Goal: Communication & Community: Ask a question

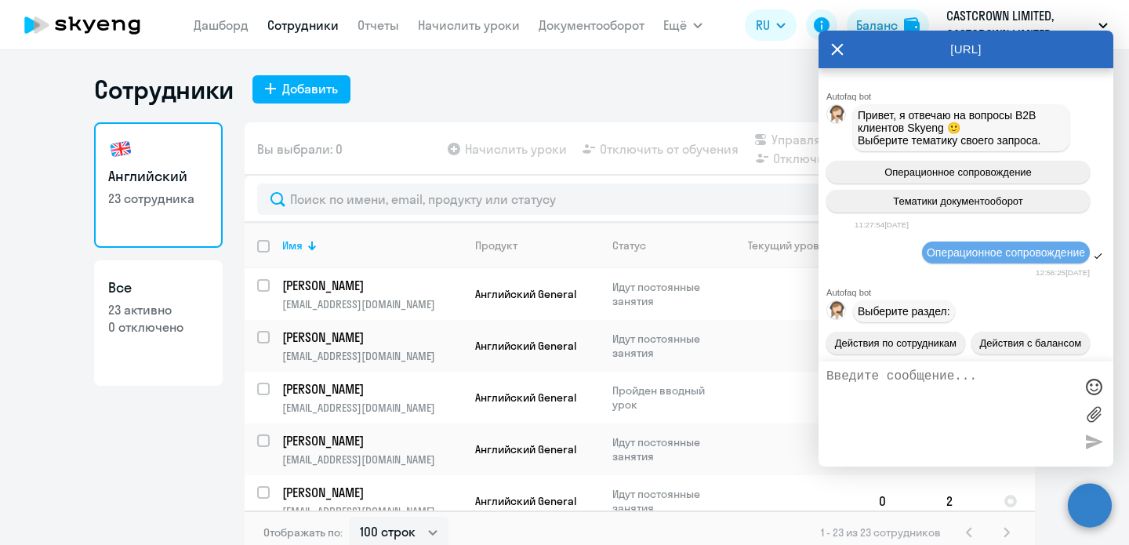
select select "100"
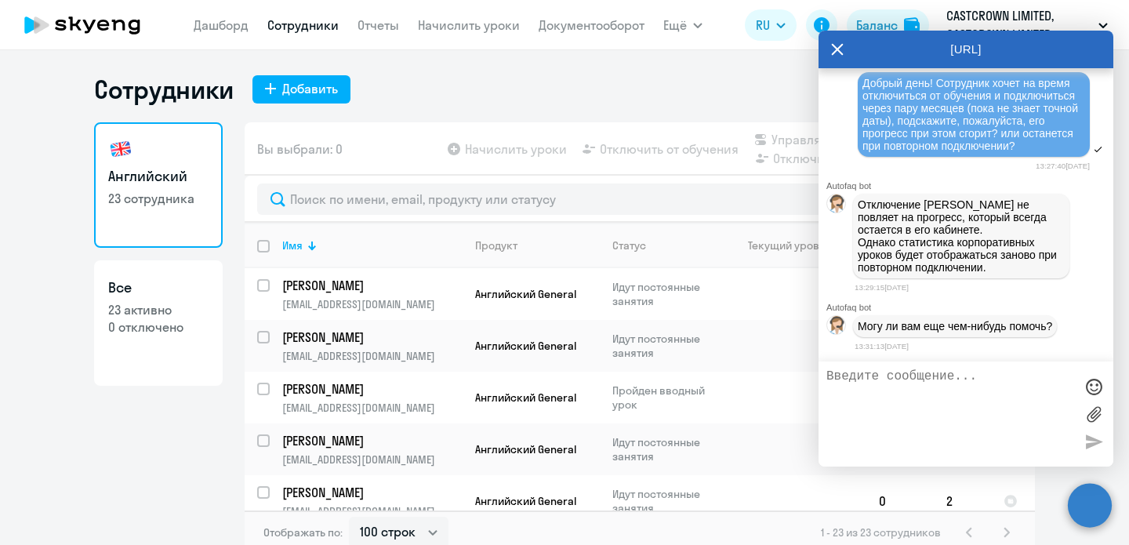
drag, startPoint x: 998, startPoint y: 263, endPoint x: 856, endPoint y: 196, distance: 157.1
click at [855, 196] on div "Отключение [PERSON_NAME] не повляет на прогресс, который всегда остается в его …" at bounding box center [961, 236] width 216 height 85
copy p "Отключение [PERSON_NAME] не повляет на прогресс, который всегда остается в его …"
click at [963, 357] on div "Autofaq bot Привет, я отвечаю на вопросы B2B клиентов Skyeng 🙂 Выберите тематик…" at bounding box center [965, 214] width 295 height 293
click at [964, 375] on textarea at bounding box center [950, 413] width 248 height 89
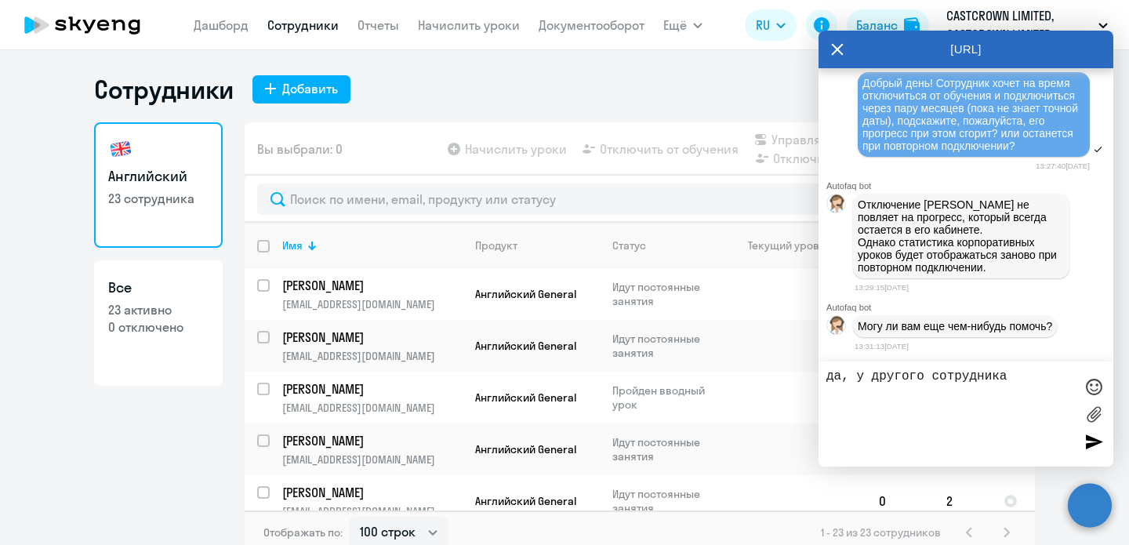
paste textarea "Выдает ошибку: "У нас не получилось отправить код, попробуйте ещё раз""
click at [1010, 378] on textarea "да, у другого сотрудника Выдает ошибку: "У нас не получилось отправить код, поп…" at bounding box center [950, 413] width 248 height 89
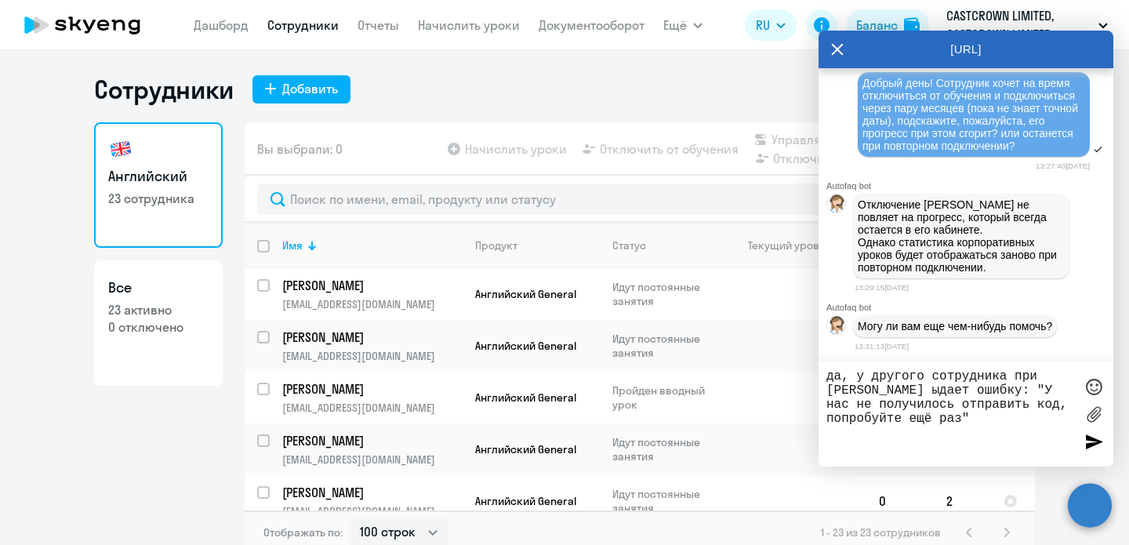
type textarea "да, у другого сотрудника при [PERSON_NAME] выдает ошибку: "У нас не получилось …"
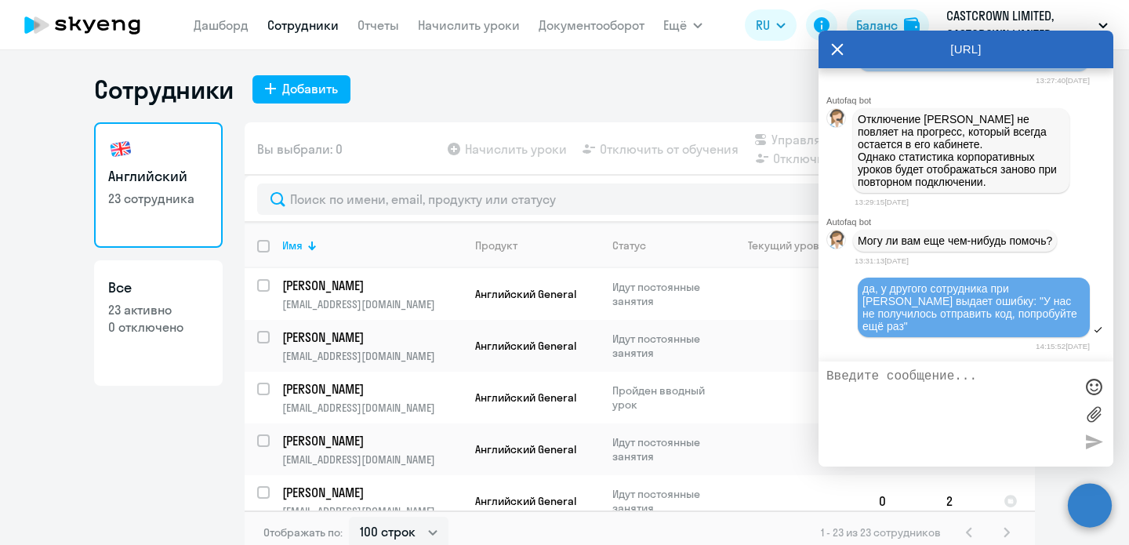
scroll to position [16790, 0]
type textarea "что можно сделать?"
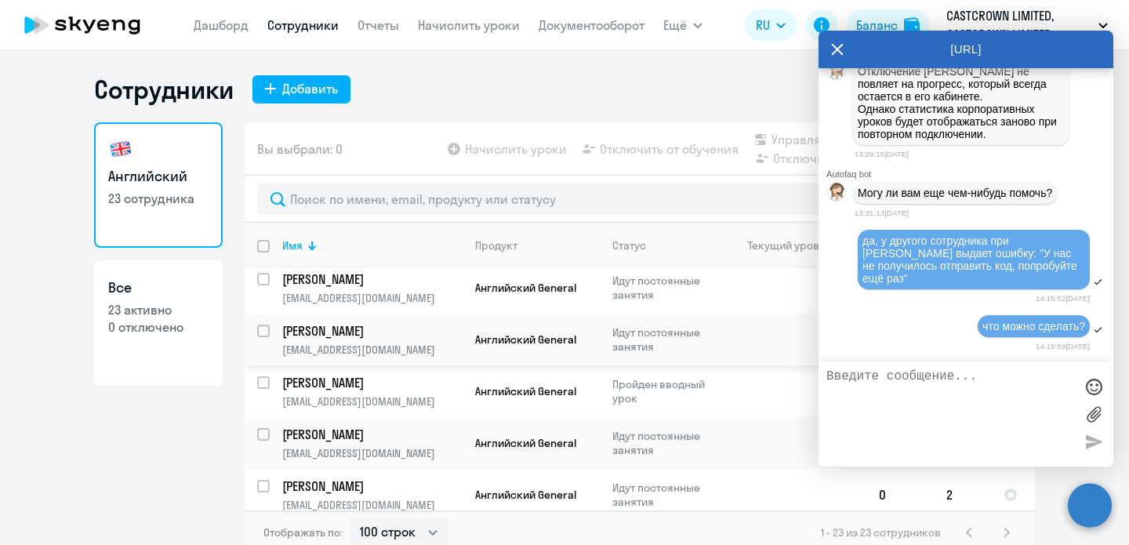
scroll to position [0, 0]
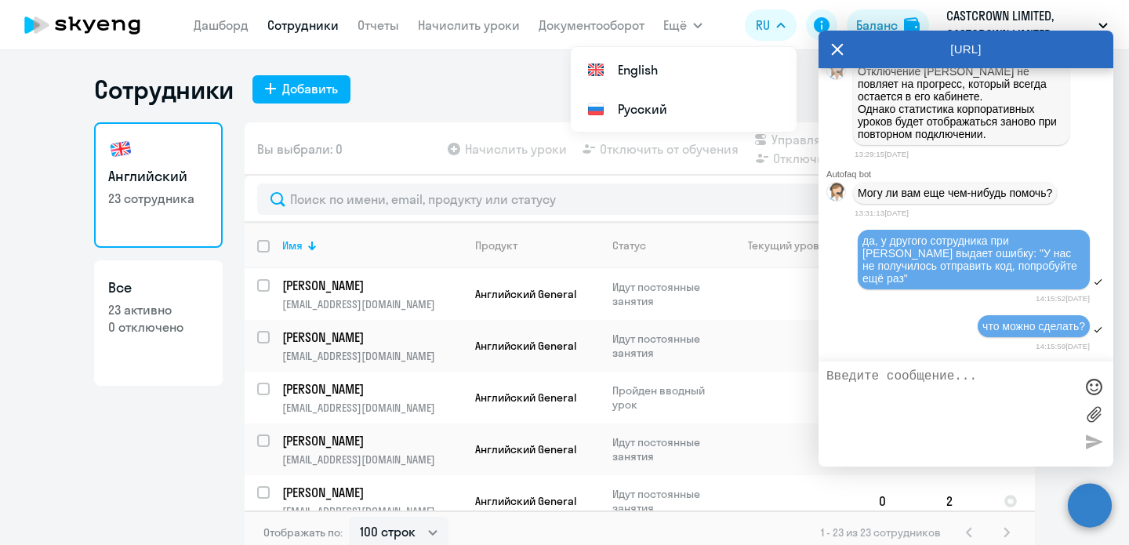
click at [833, 56] on icon at bounding box center [837, 50] width 13 height 38
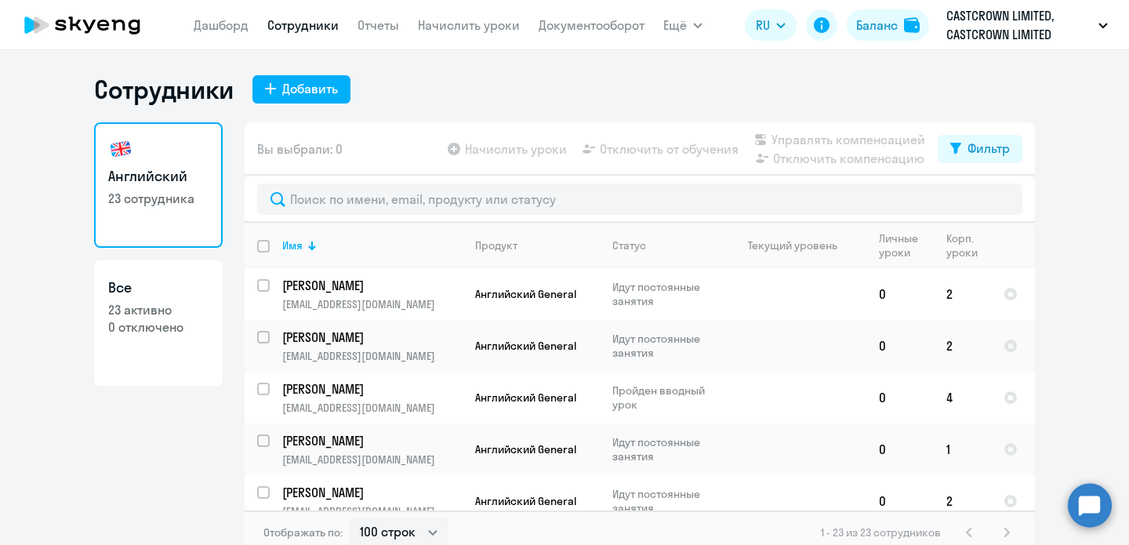
click at [1086, 514] on circle at bounding box center [1090, 505] width 44 height 44
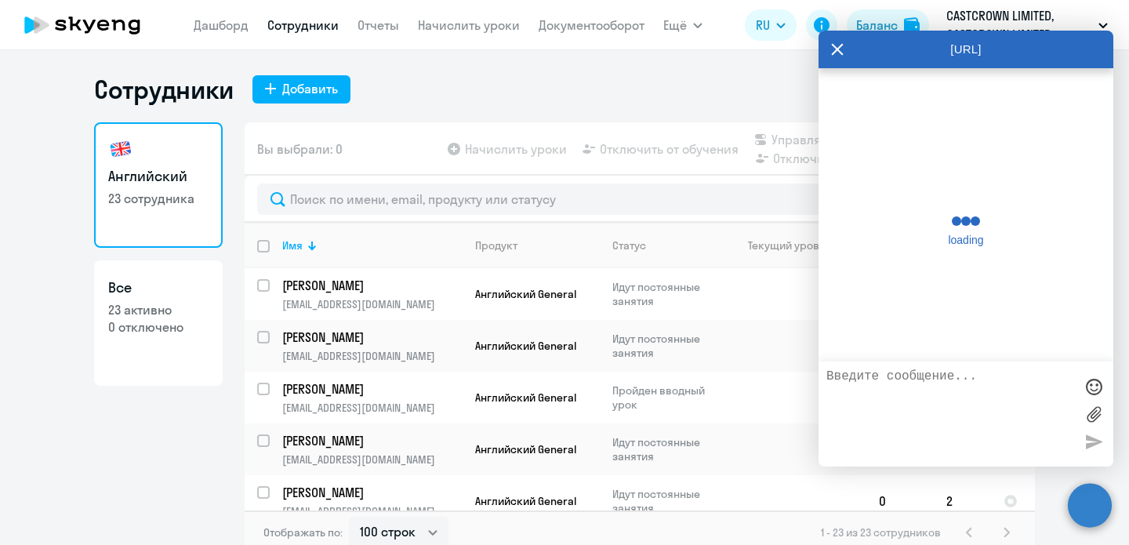
scroll to position [16828, 0]
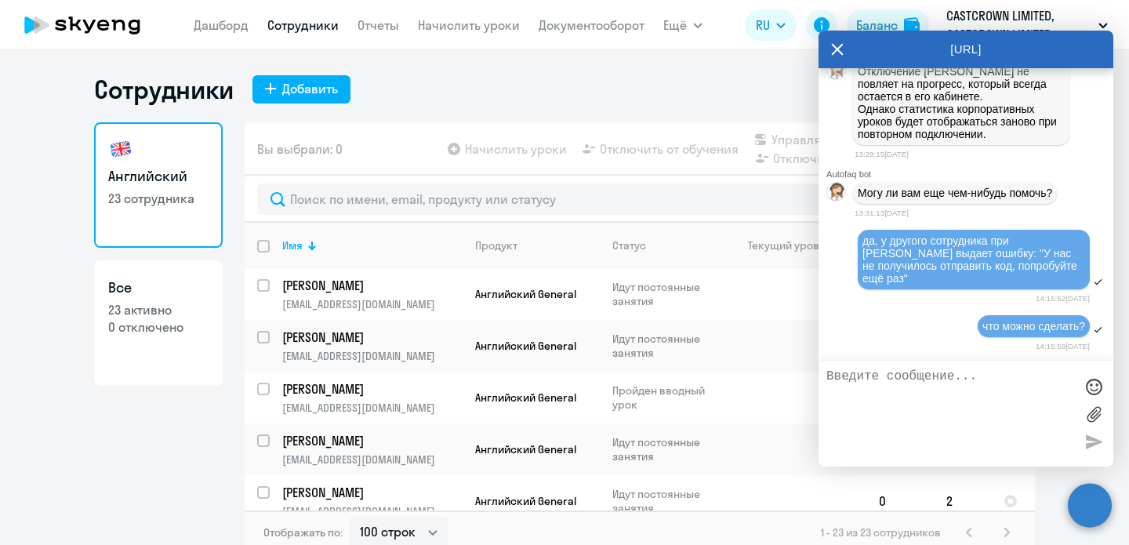
click at [945, 332] on div "что можно сделать?" at bounding box center [965, 327] width 295 height 27
